Goal: Task Accomplishment & Management: Complete application form

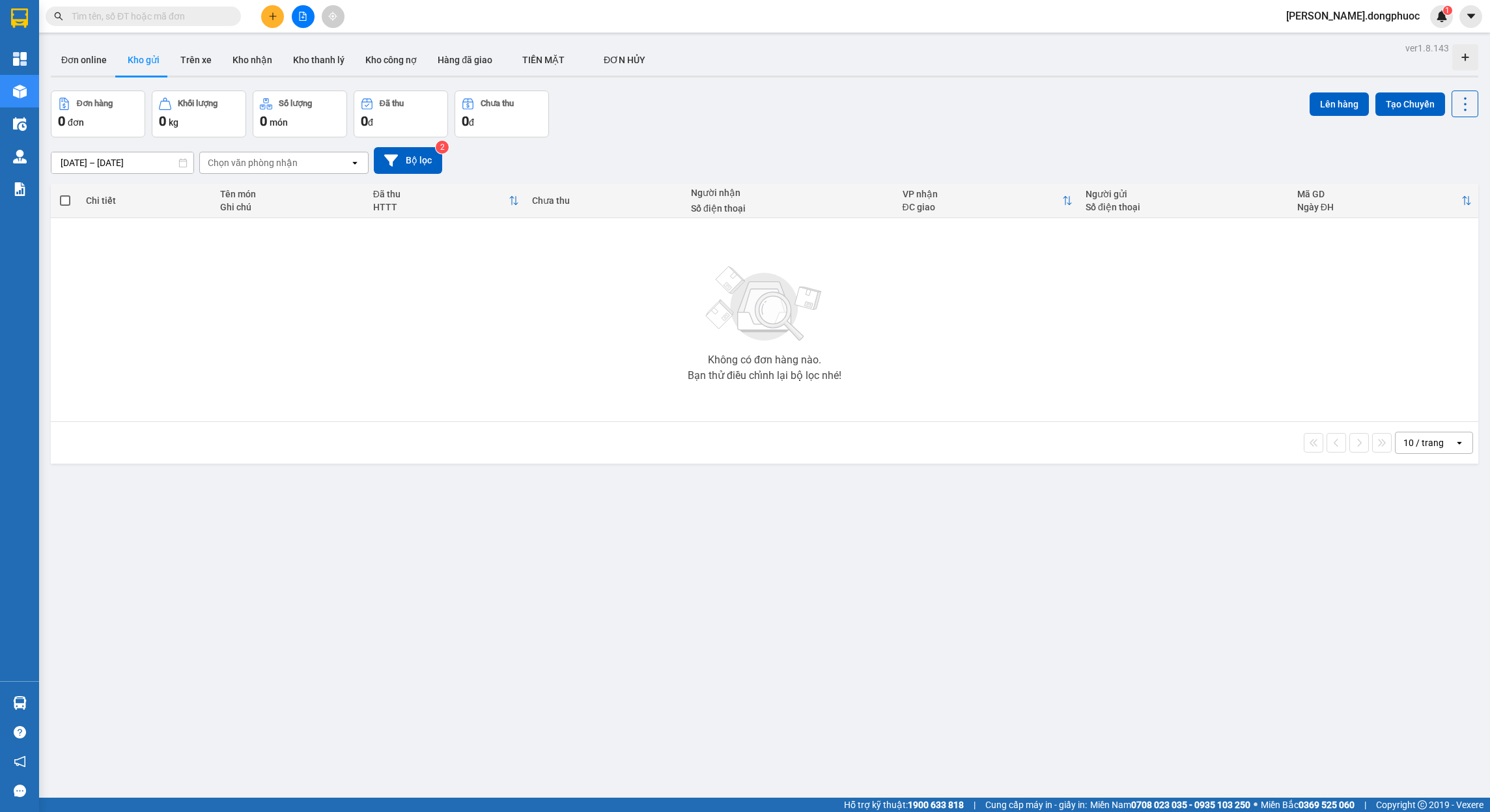
click at [187, 19] on input "text" at bounding box center [148, 16] width 154 height 14
click at [182, 13] on input "text" at bounding box center [148, 16] width 154 height 14
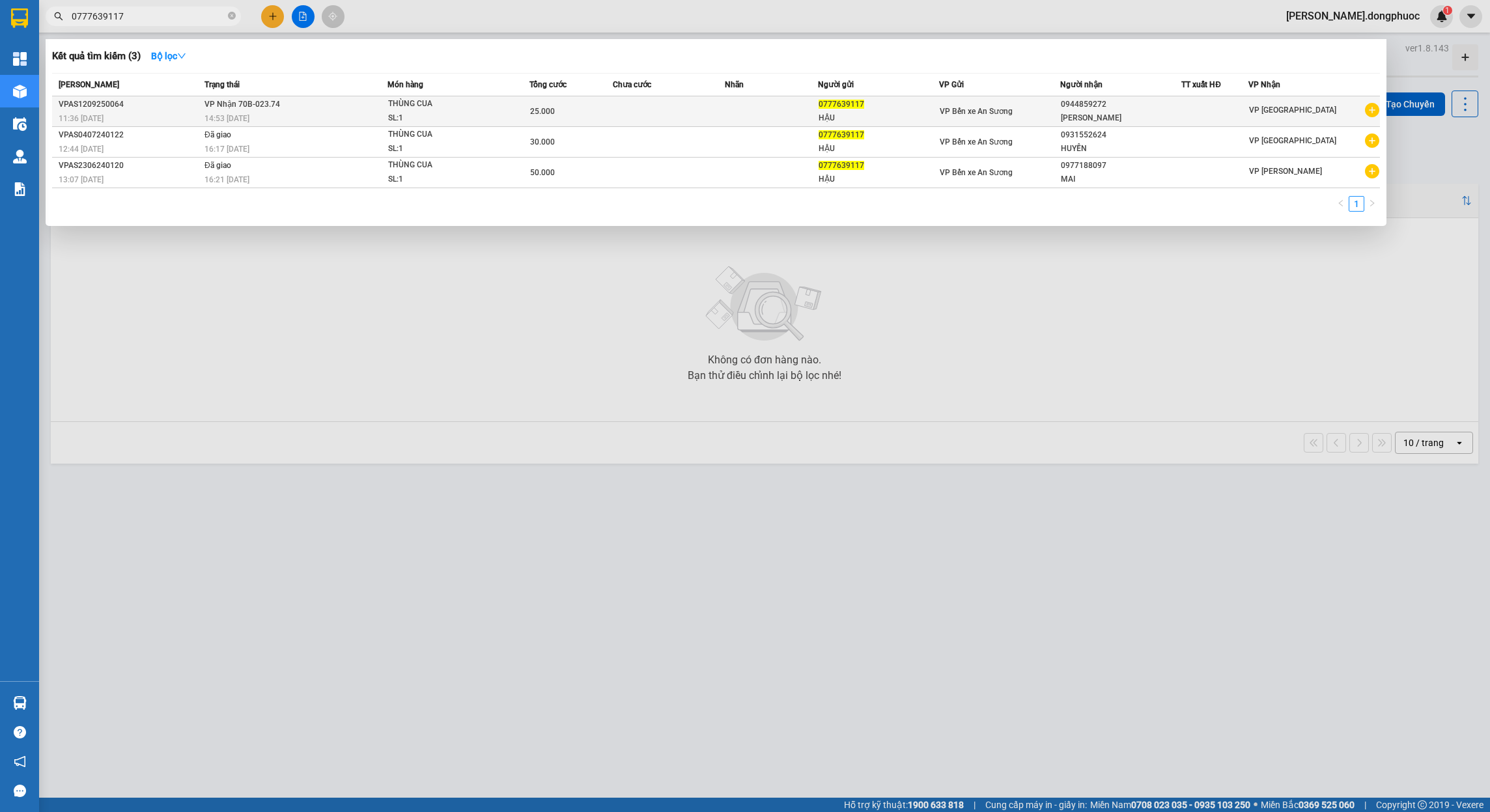
type input "0777639117"
click at [683, 117] on td at bounding box center [669, 112] width 112 height 30
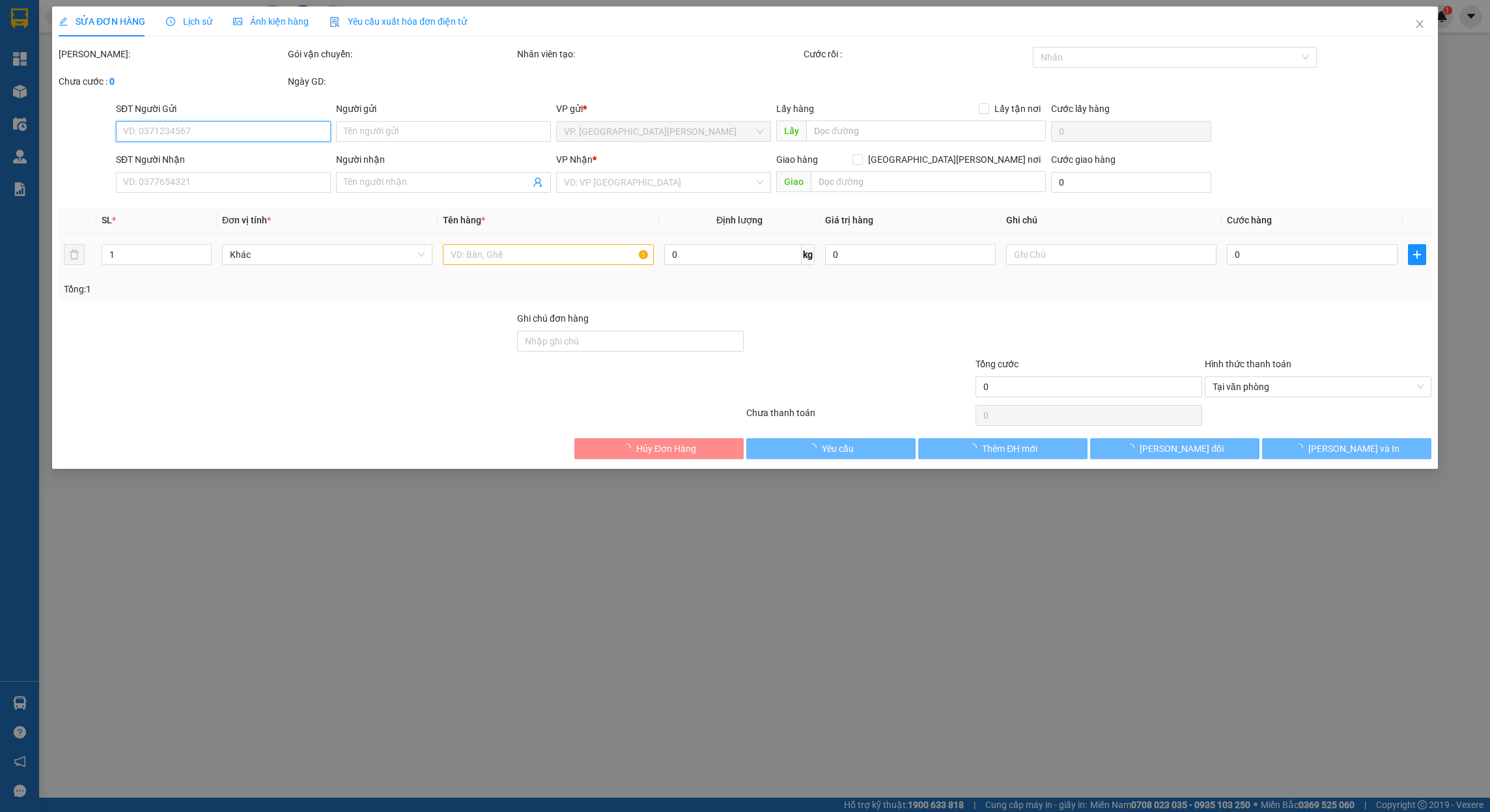
type input "0777639117"
type input "HẬU"
type input "0944859272"
type input "[PERSON_NAME]"
type input "25.000"
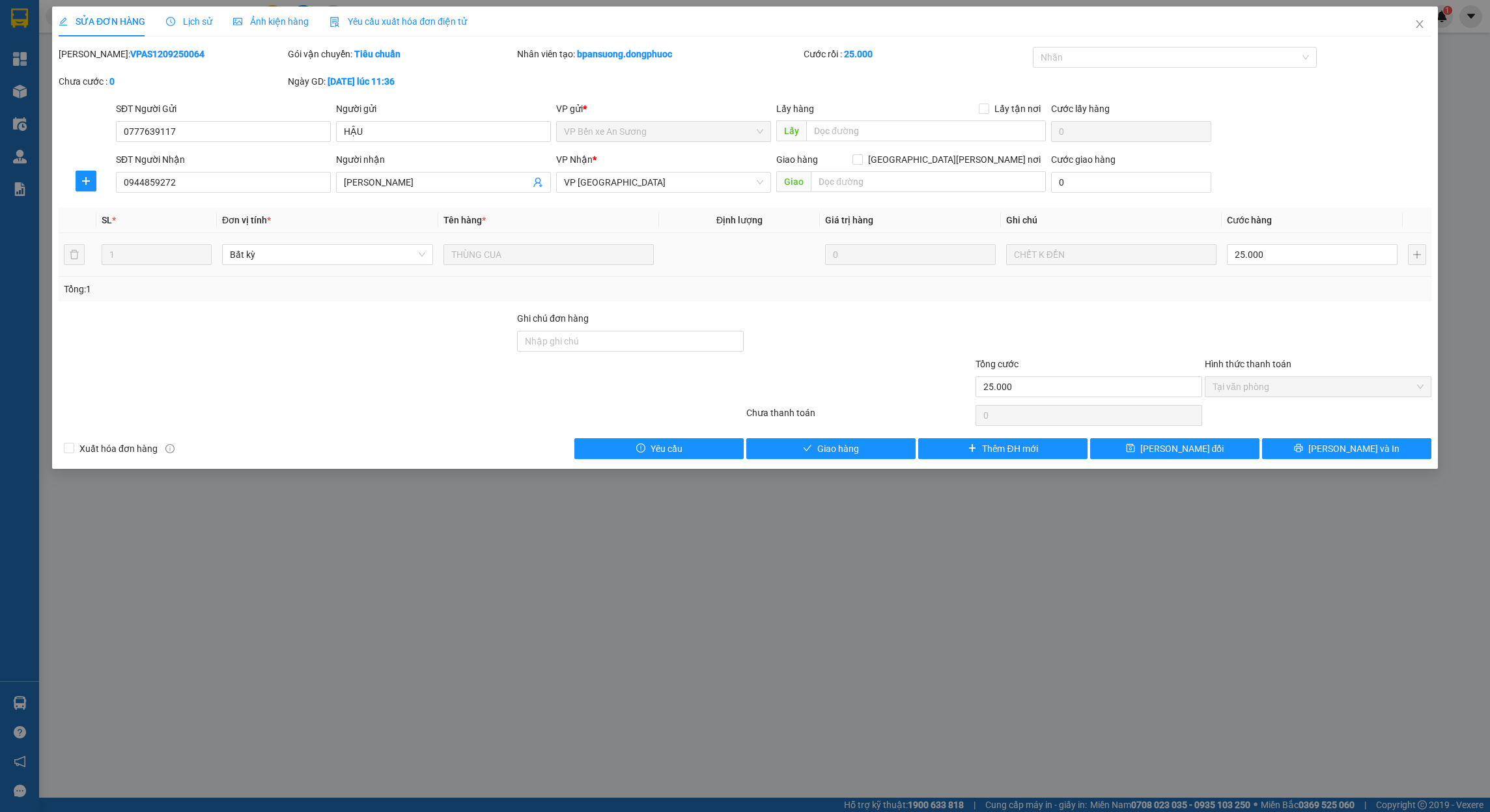
click at [193, 17] on span "Lịch sử" at bounding box center [189, 22] width 46 height 10
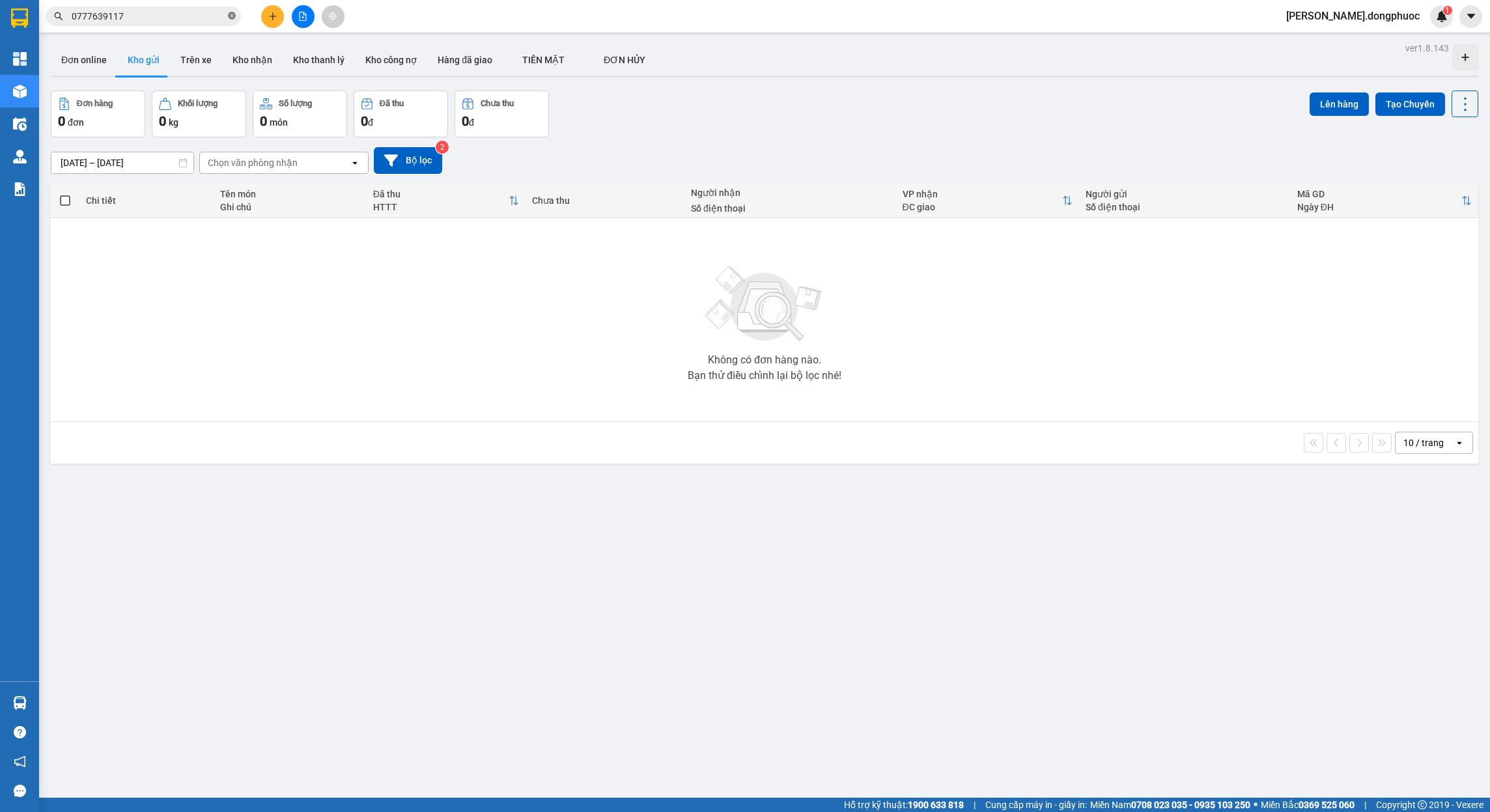
click at [233, 16] on icon "close-circle" at bounding box center [231, 16] width 8 height 8
click at [182, 17] on input "text" at bounding box center [148, 16] width 154 height 14
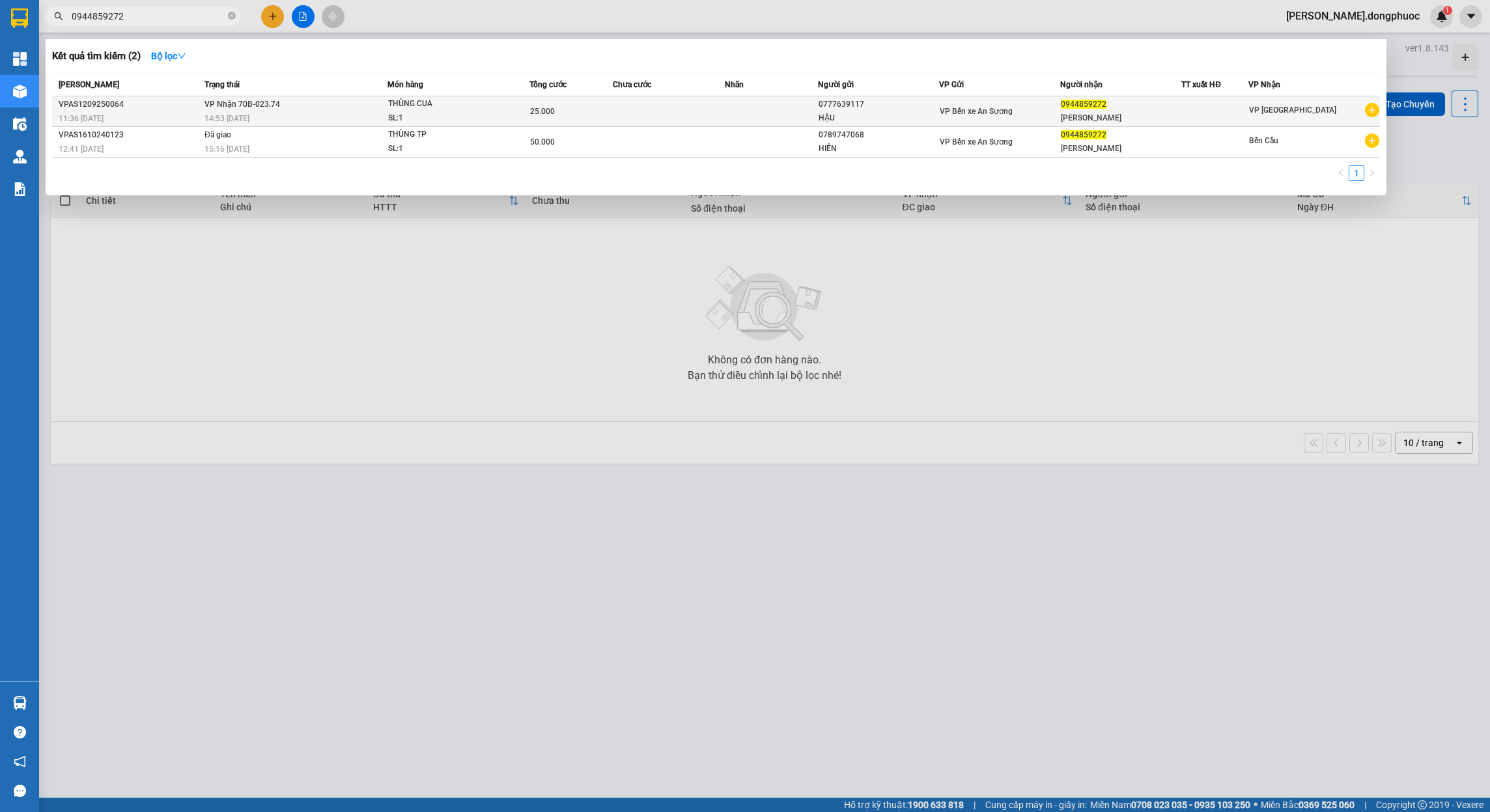
type input "0944859272"
click at [681, 115] on td at bounding box center [669, 112] width 112 height 30
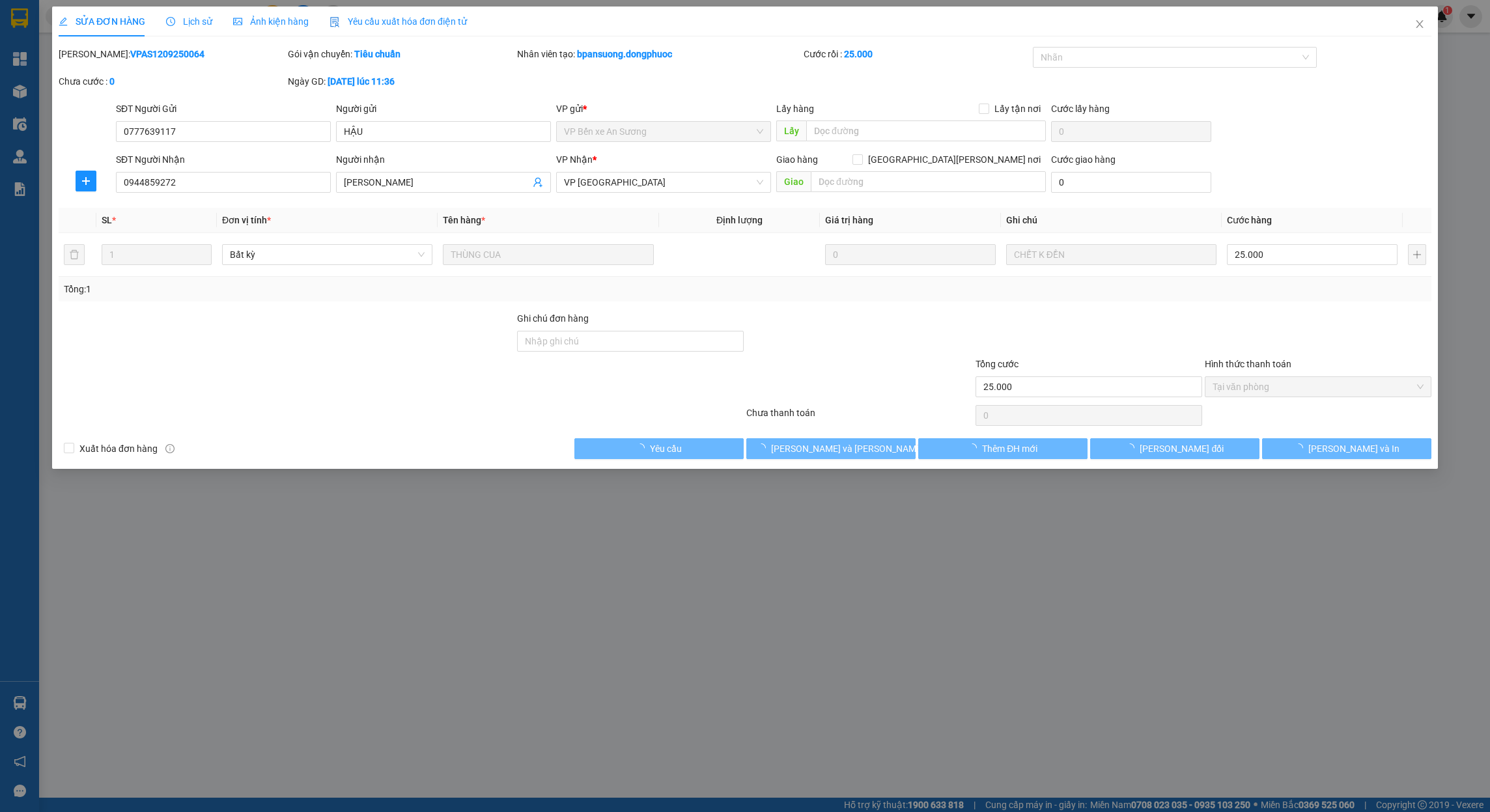
type input "0777639117"
type input "HẬU"
type input "0944859272"
type input "[PERSON_NAME]"
type input "25.000"
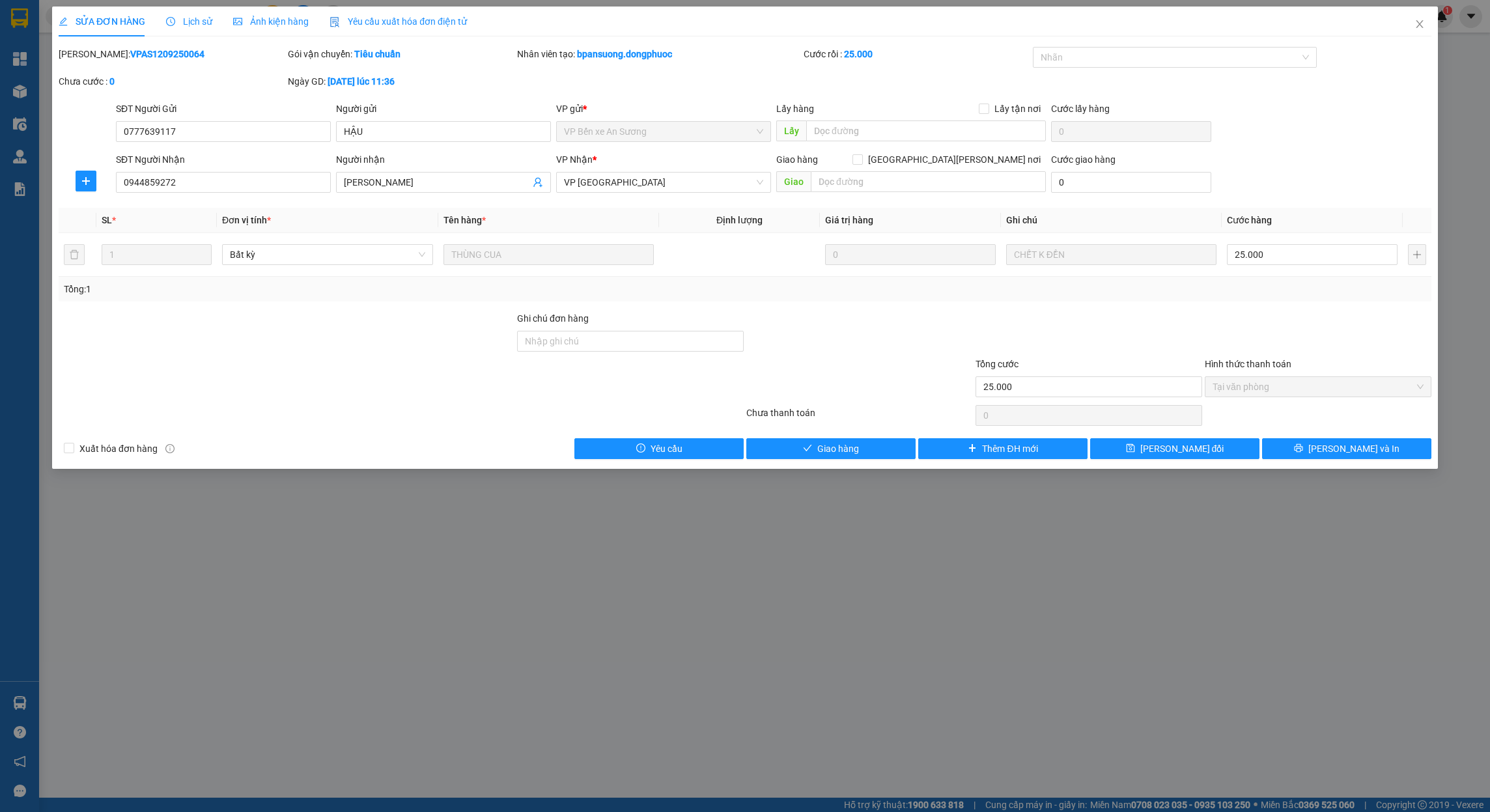
click at [190, 24] on span "Lịch sử" at bounding box center [189, 22] width 46 height 10
